Goal: Information Seeking & Learning: Find specific page/section

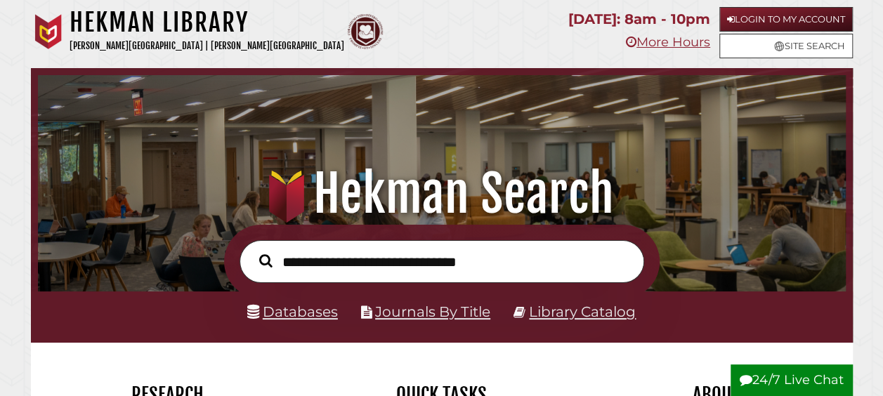
scroll to position [267, 801]
click at [280, 315] on link "Databases" at bounding box center [292, 312] width 91 height 17
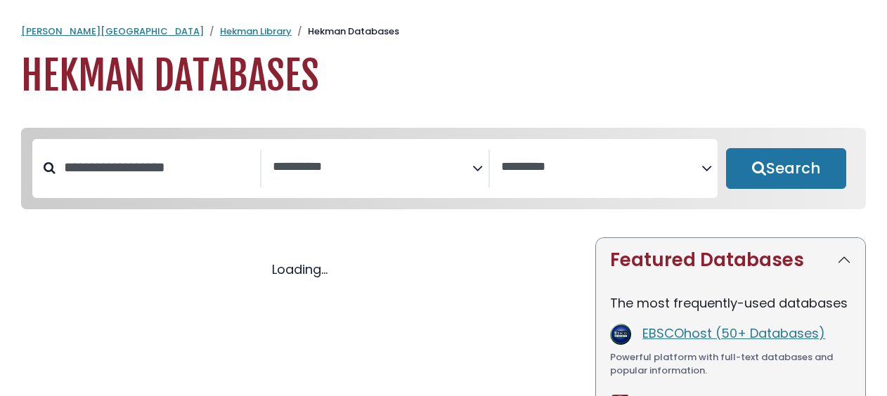
select select "Database Subject Filter"
select select "Database Vendors Filter"
select select "Database Subject Filter"
select select "Database Vendors Filter"
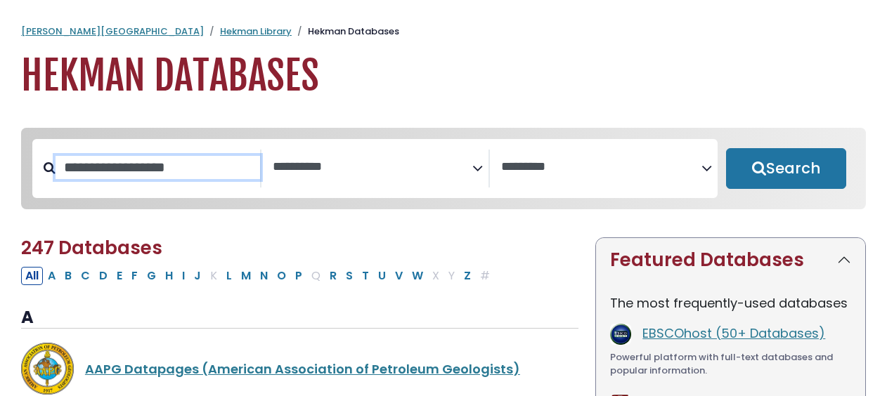
click at [177, 177] on input "Search database by title or keyword" at bounding box center [158, 167] width 205 height 23
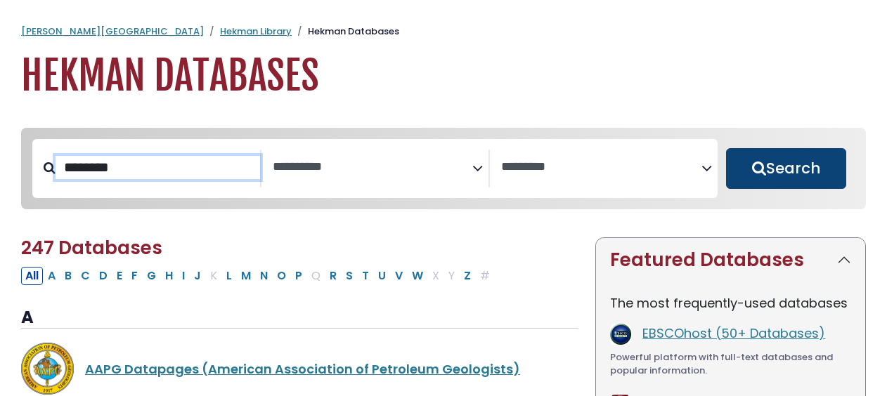
type input "********"
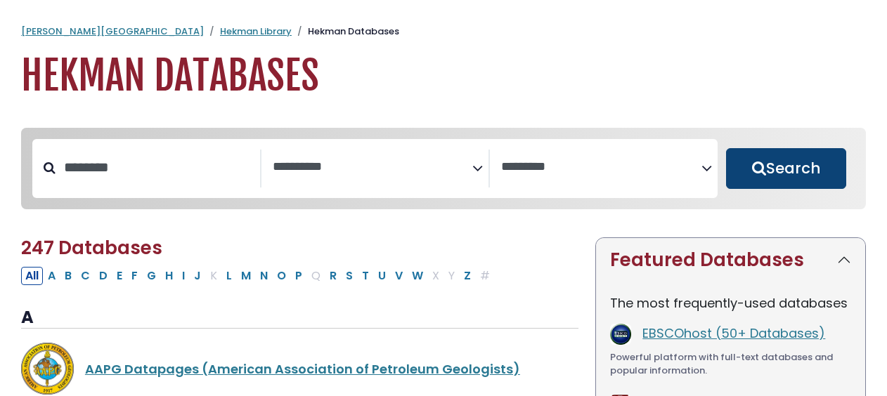
click at [798, 181] on button "Search" at bounding box center [786, 168] width 120 height 41
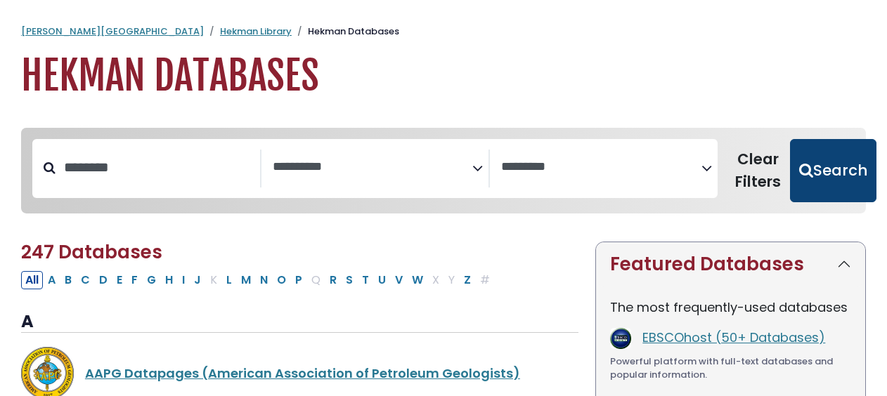
select select "Database Subject Filter"
select select "Database Vendors Filter"
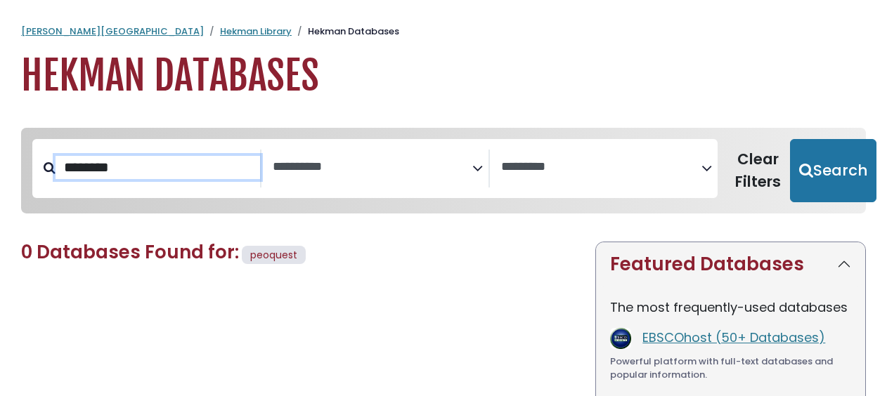
drag, startPoint x: 148, startPoint y: 159, endPoint x: 72, endPoint y: 167, distance: 76.4
click at [72, 167] on input "********" at bounding box center [158, 167] width 205 height 23
type input "*"
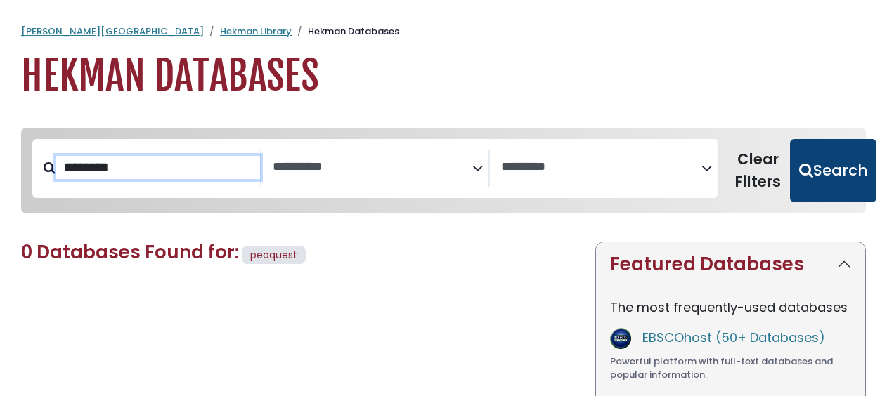
type input "********"
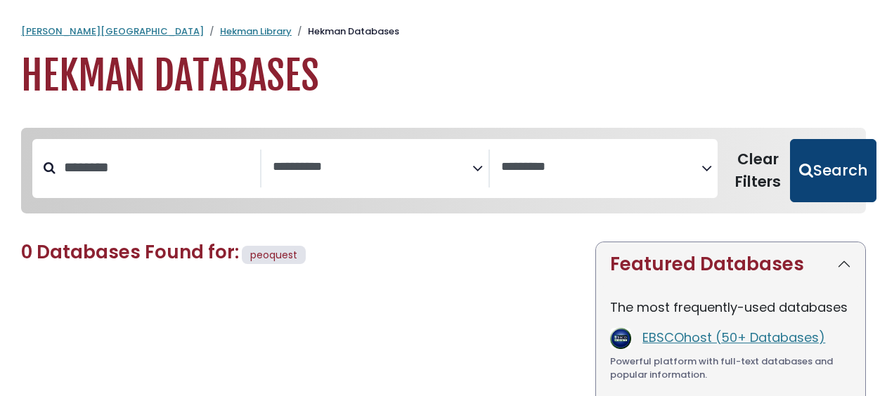
click at [807, 150] on button "Search" at bounding box center [833, 170] width 86 height 63
select select "Database Subject Filter"
select select "Database Vendors Filter"
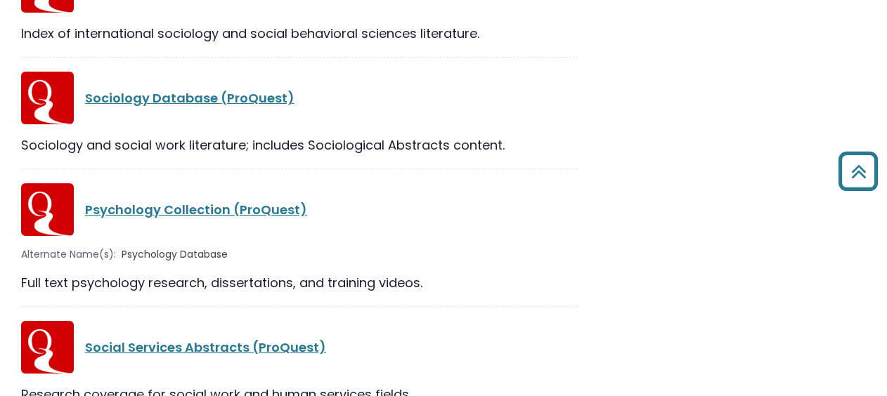
scroll to position [1063, 0]
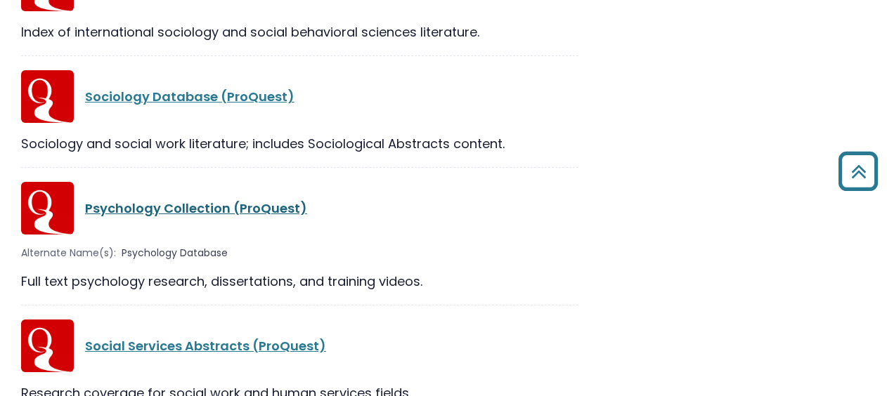
click at [240, 201] on link "Psychology Collection (ProQuest)" at bounding box center [196, 209] width 222 height 18
